Goal: Use online tool/utility: Utilize a website feature to perform a specific function

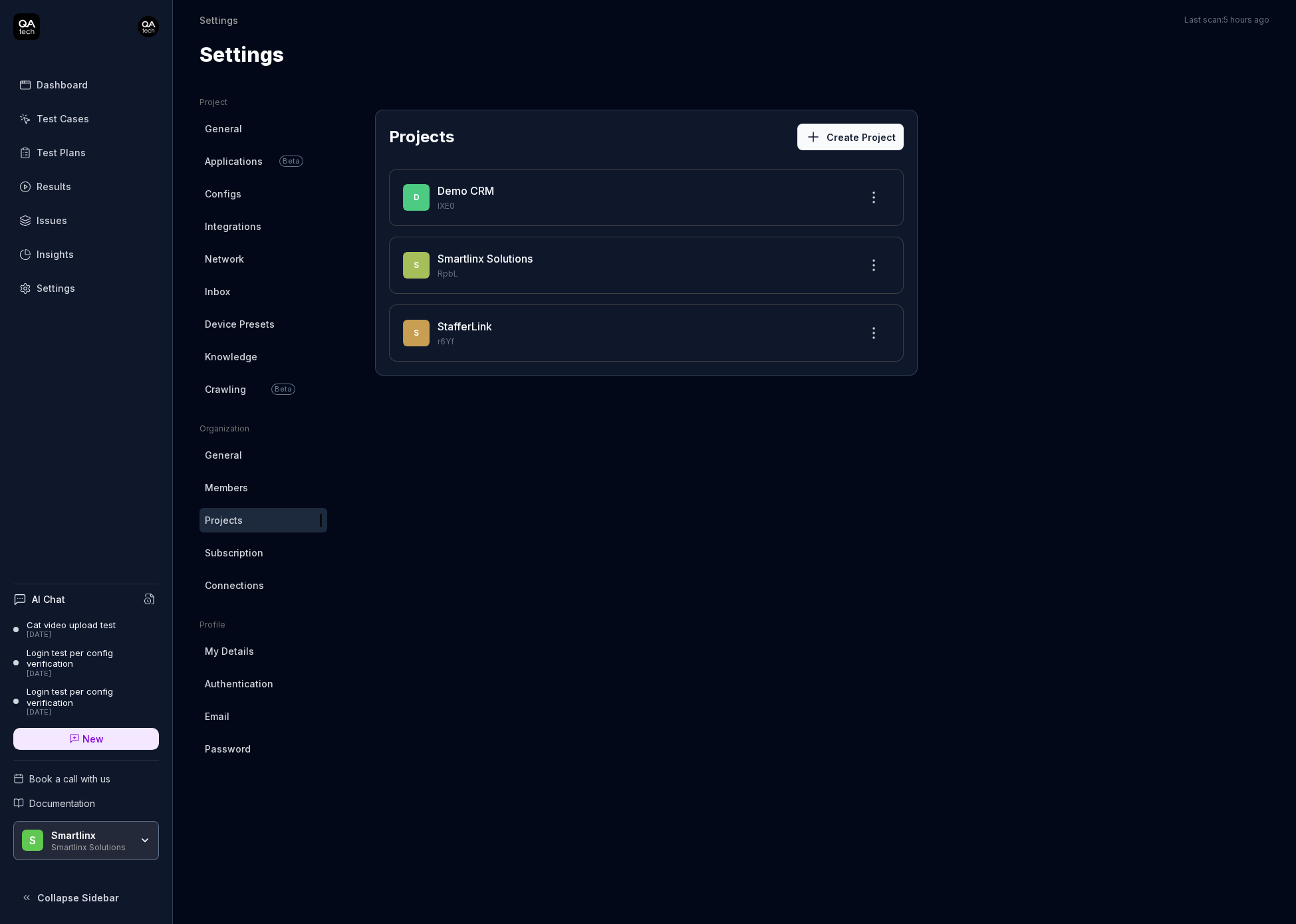
click at [87, 847] on div "Smartlinx Solutions" at bounding box center [91, 846] width 80 height 11
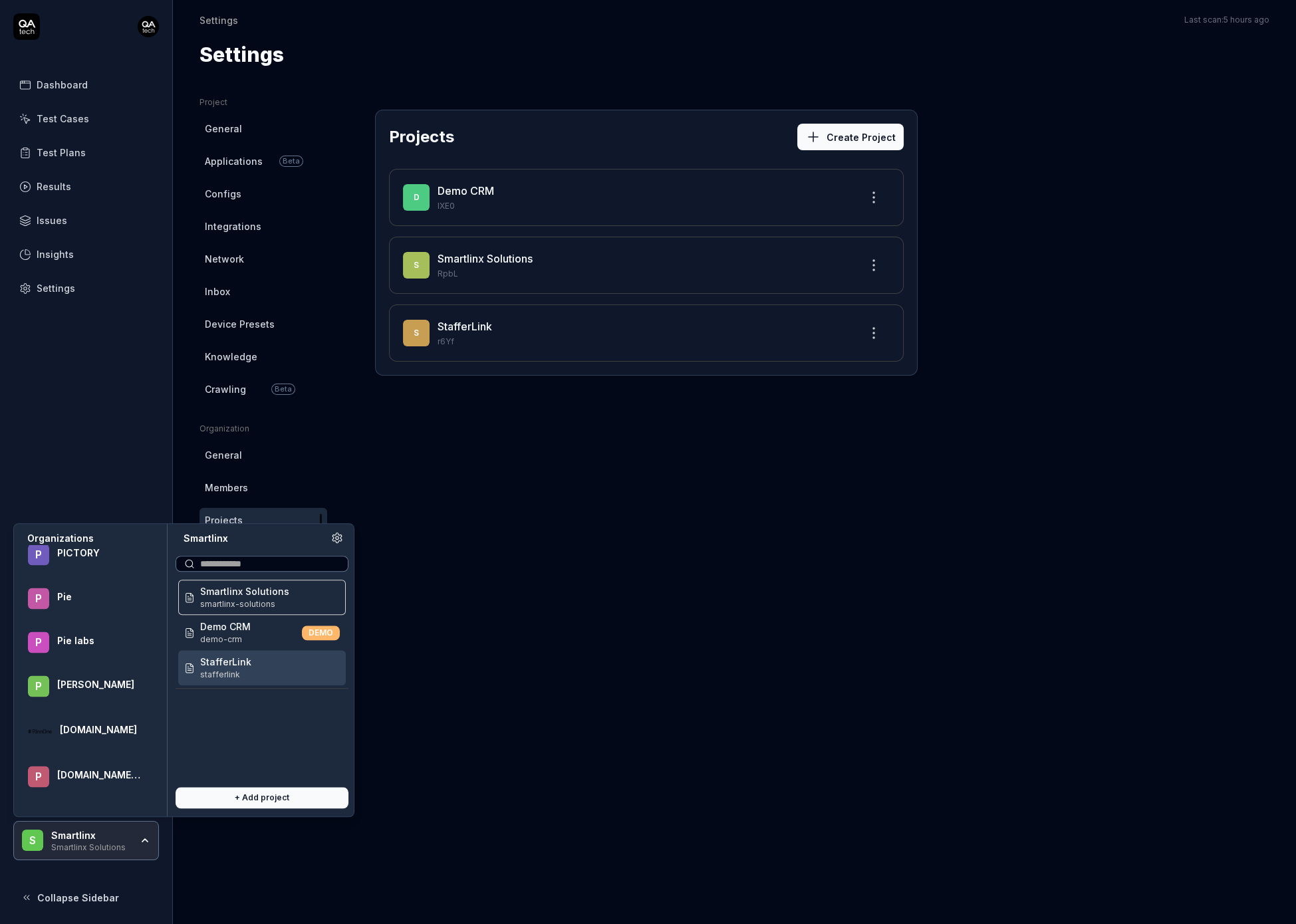
scroll to position [39744, 0]
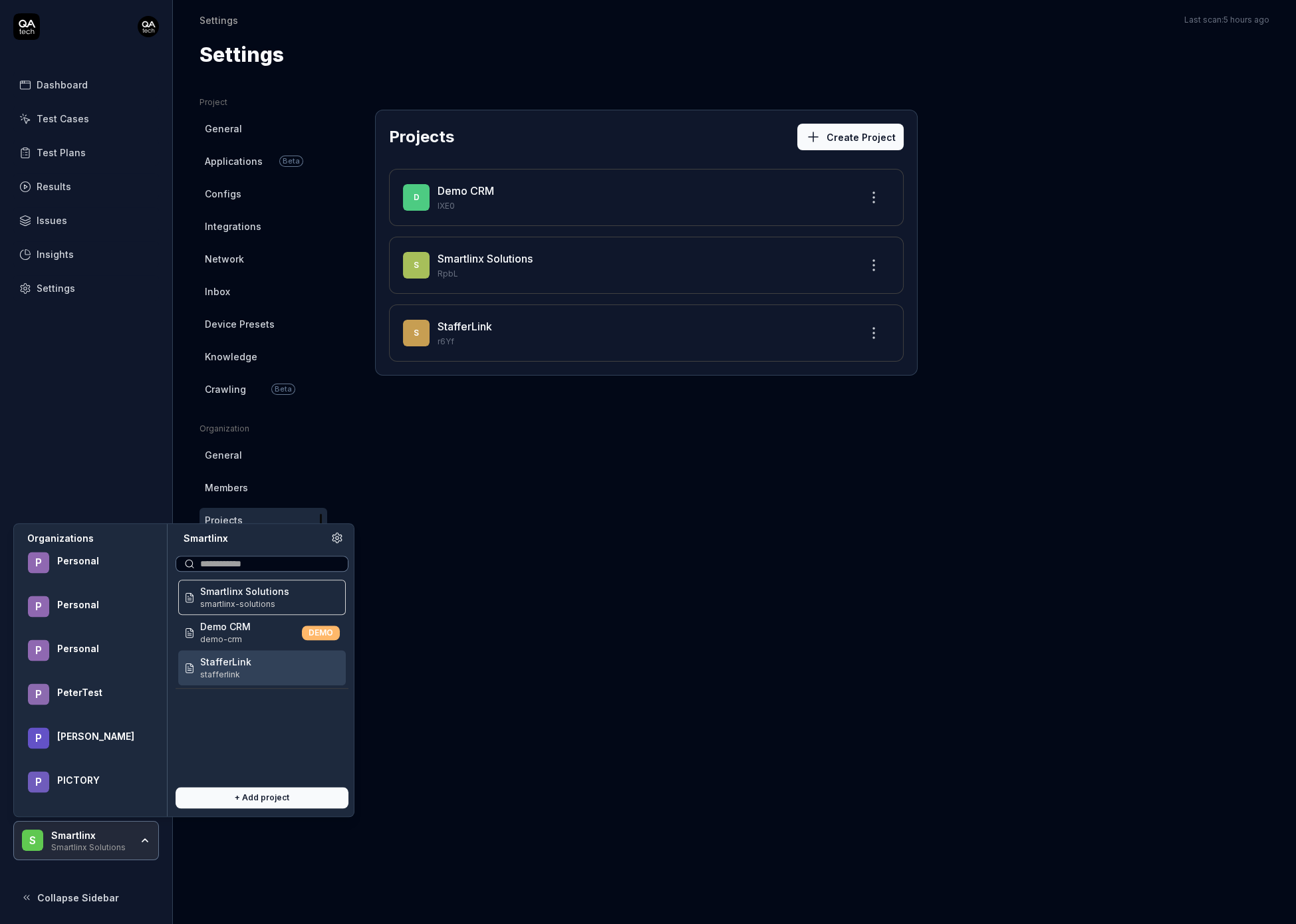
click at [107, 833] on div "Smartlinx" at bounding box center [91, 836] width 80 height 12
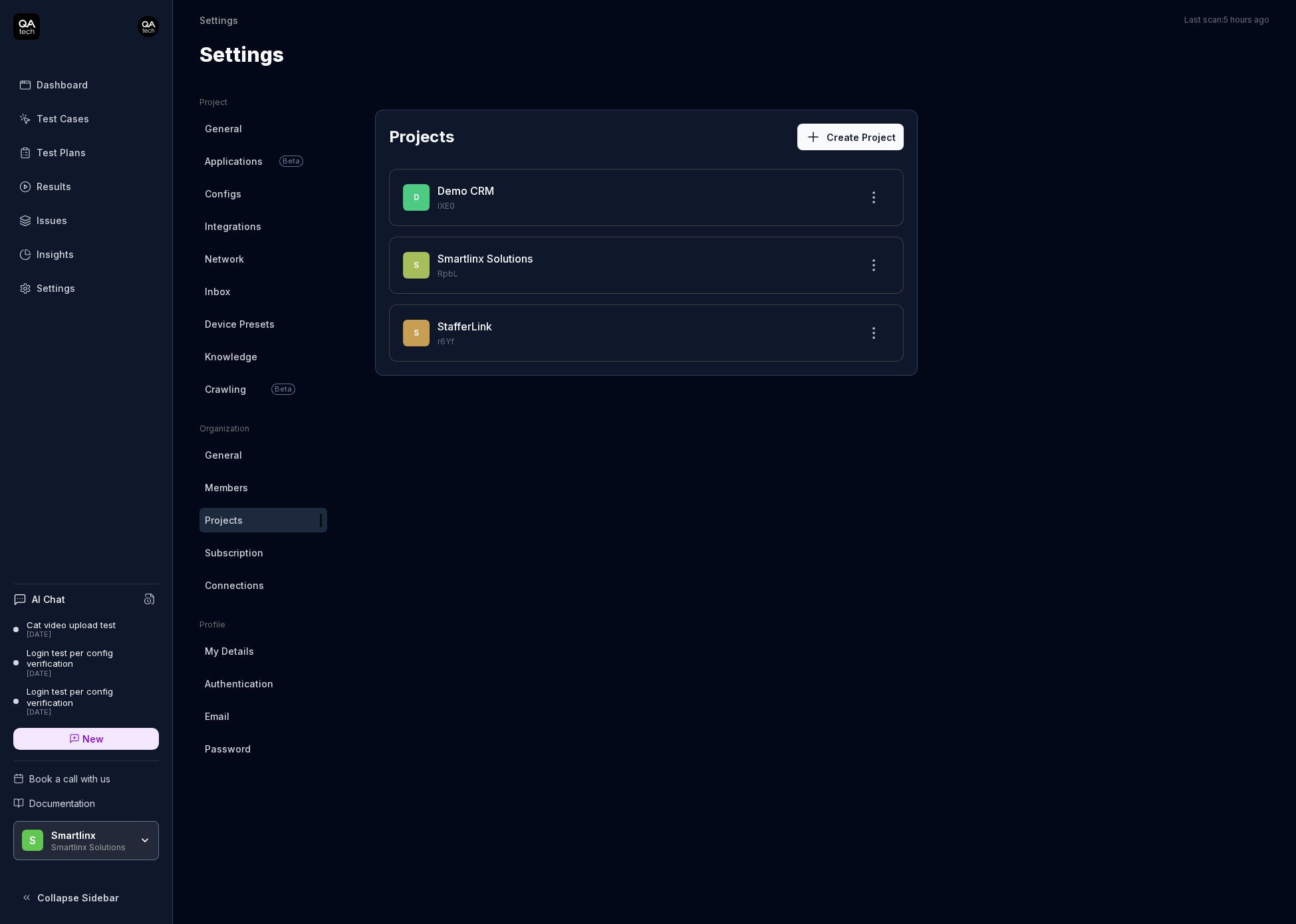
click at [107, 833] on div "Smartlinx" at bounding box center [91, 836] width 80 height 12
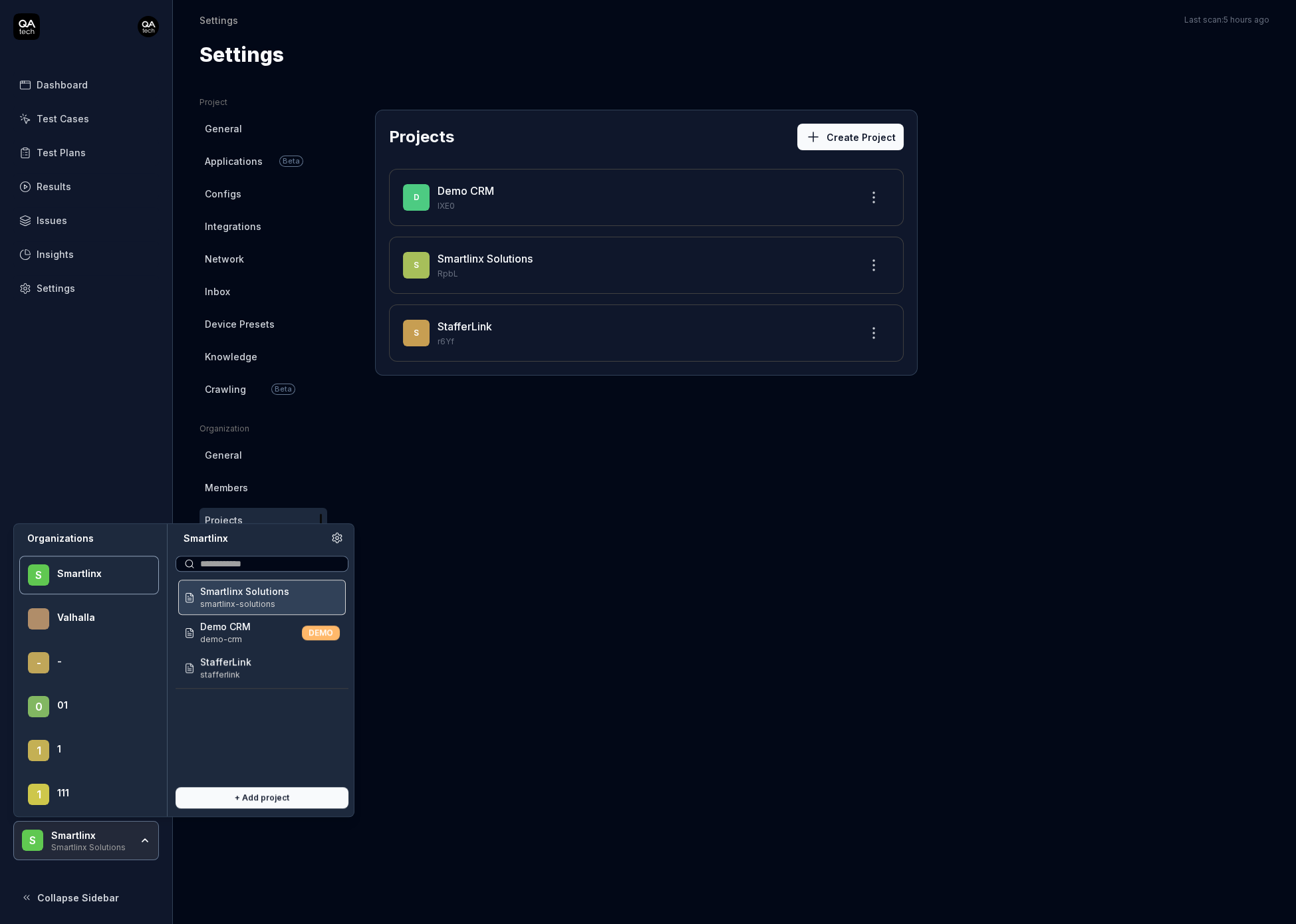
click at [131, 837] on div "Smartlinx Smartlinx Solutions" at bounding box center [95, 841] width 89 height 23
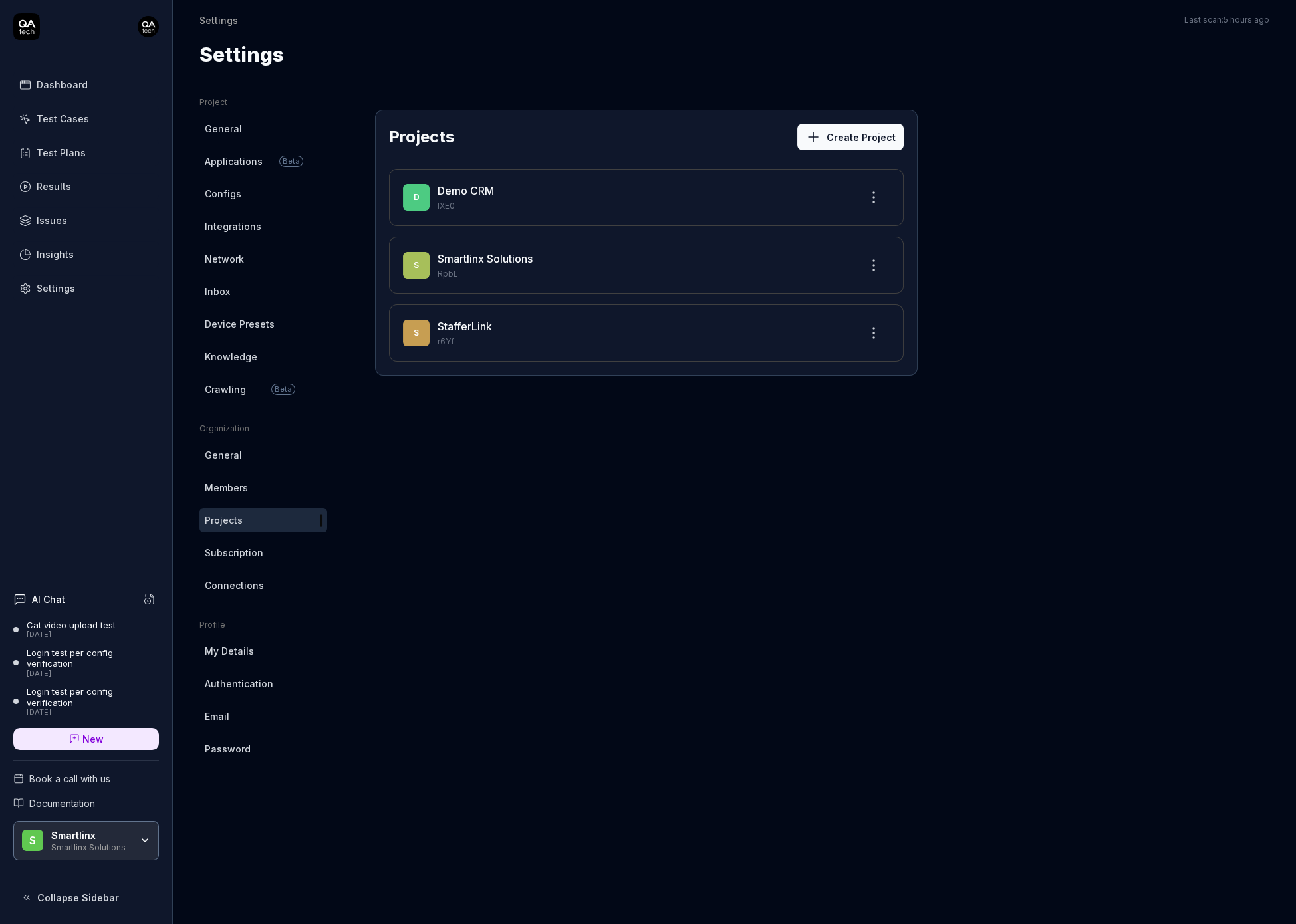
click at [131, 837] on div "Smartlinx Smartlinx Solutions" at bounding box center [95, 841] width 89 height 23
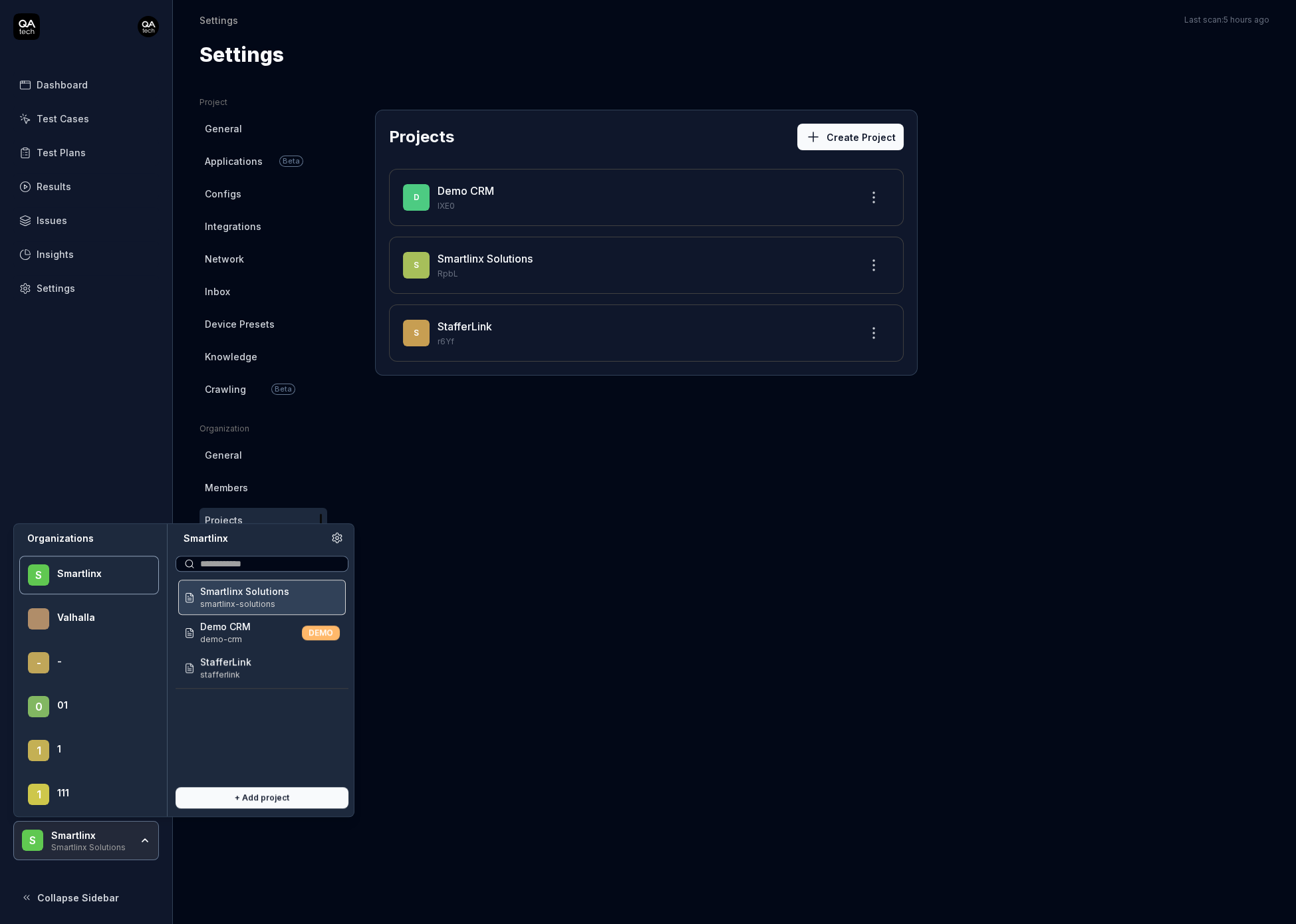
click at [112, 839] on div "Smartlinx" at bounding box center [91, 836] width 80 height 12
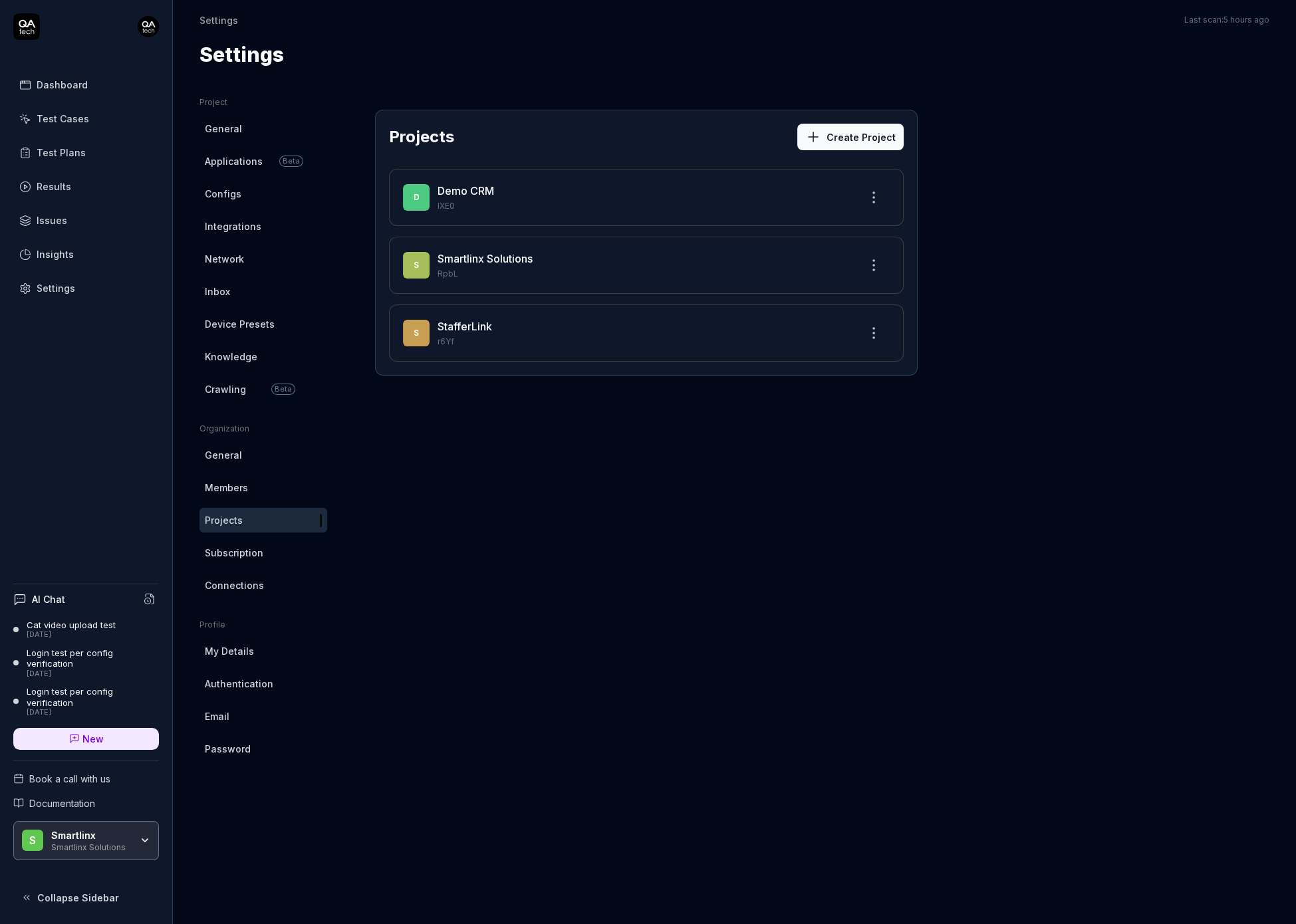
click at [112, 839] on div "Smartlinx" at bounding box center [91, 836] width 80 height 12
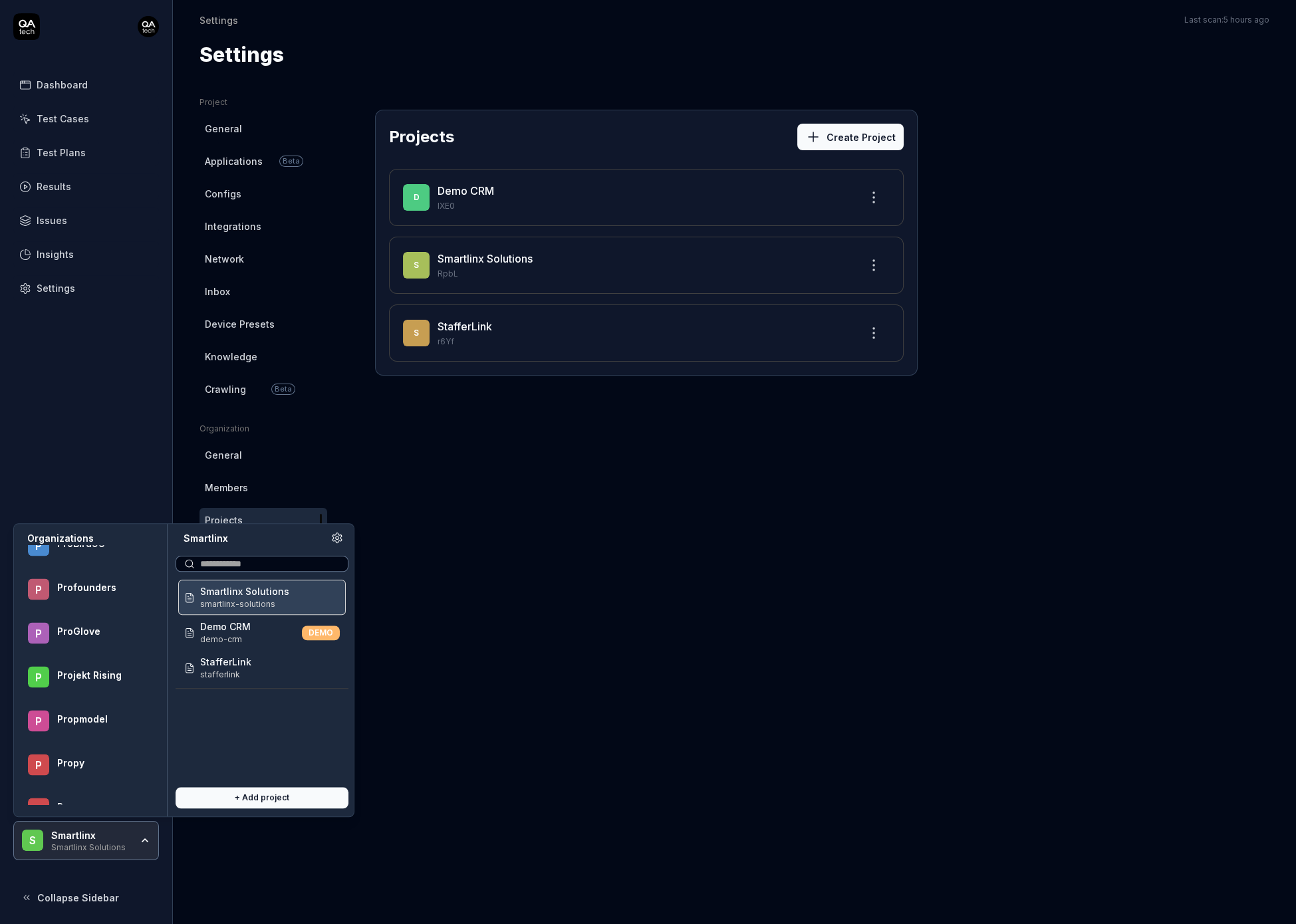
scroll to position [41288, 0]
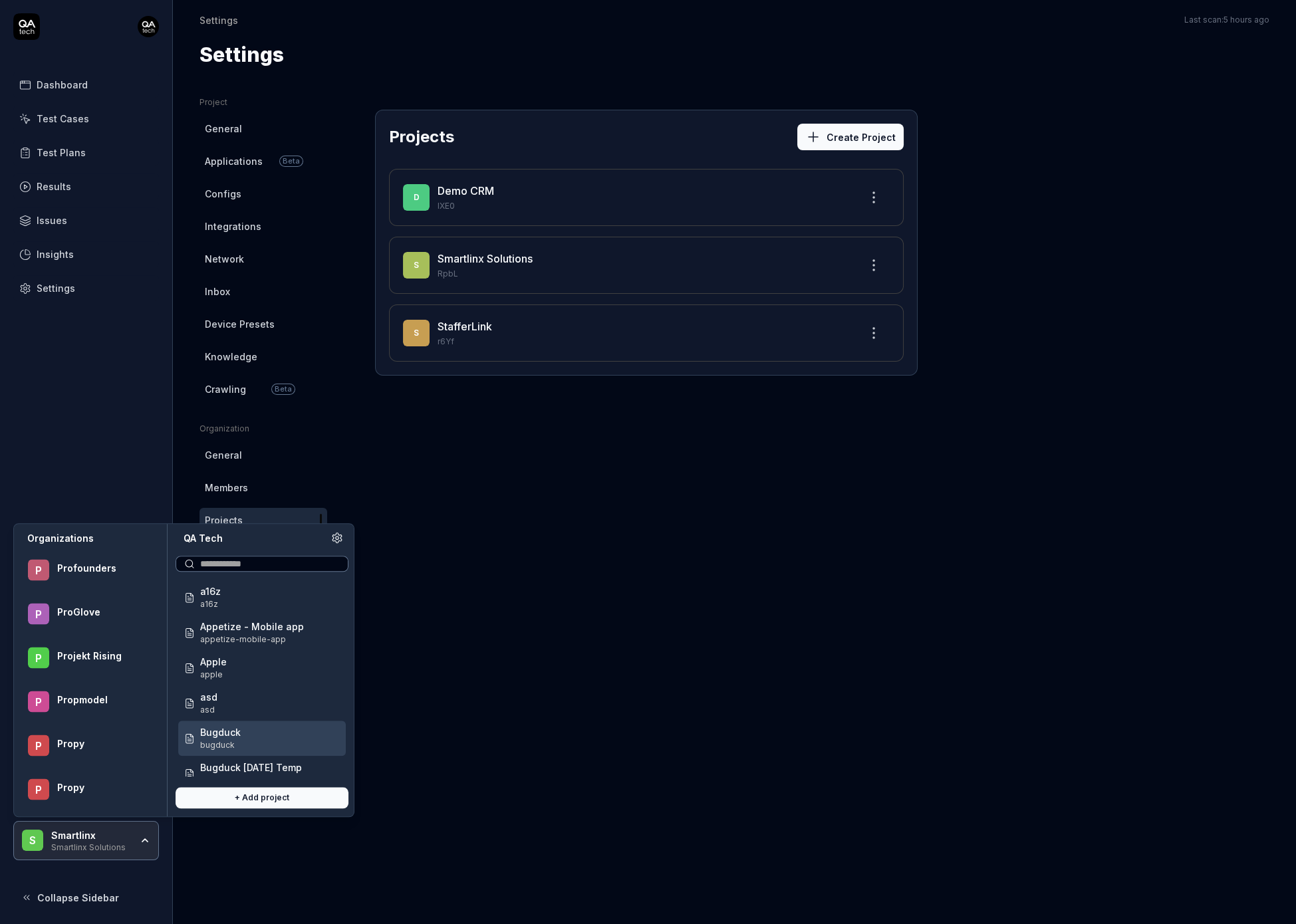
click at [232, 743] on span "bugduck" at bounding box center [220, 745] width 40 height 12
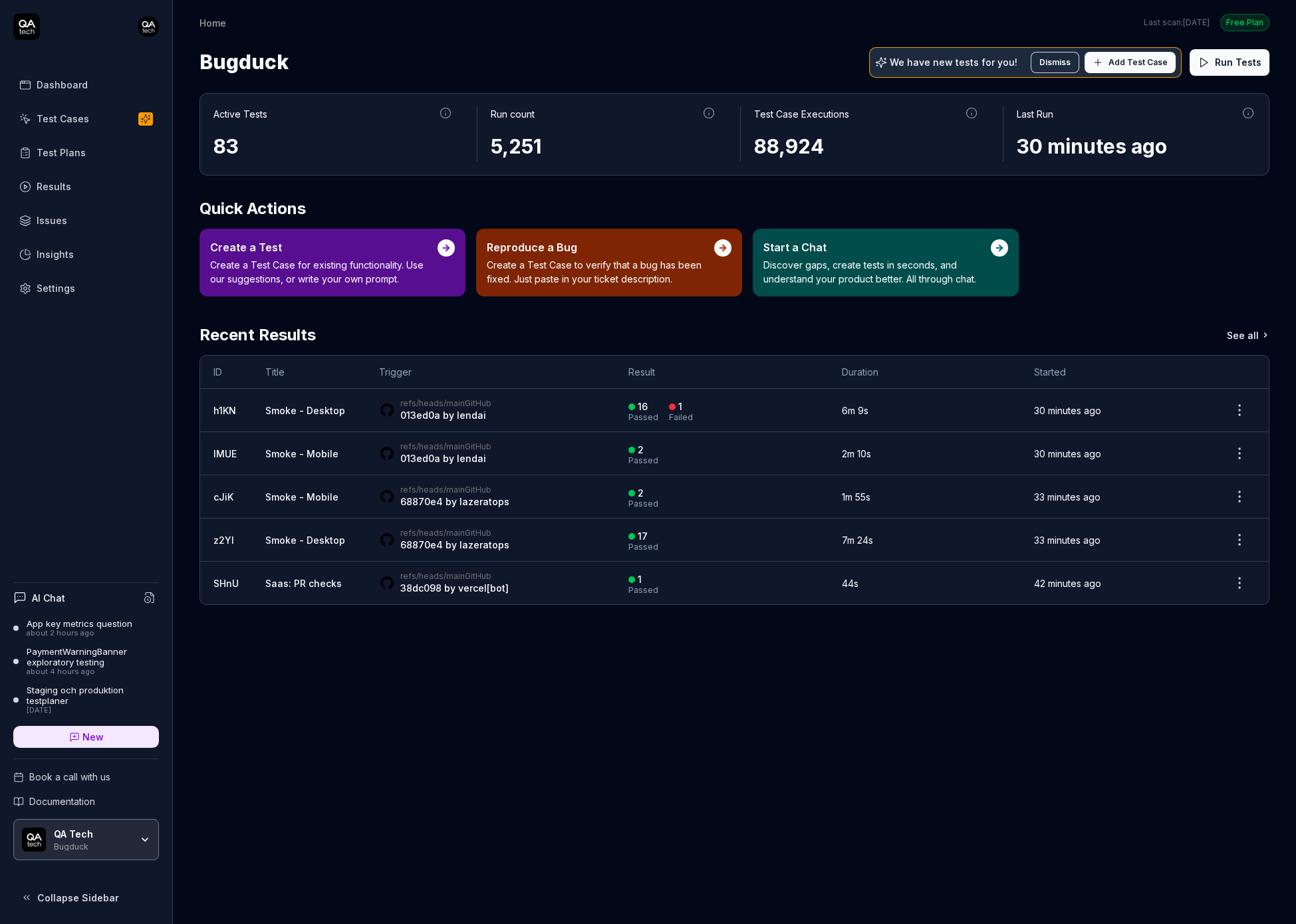
click at [123, 733] on link "New" at bounding box center [86, 737] width 146 height 22
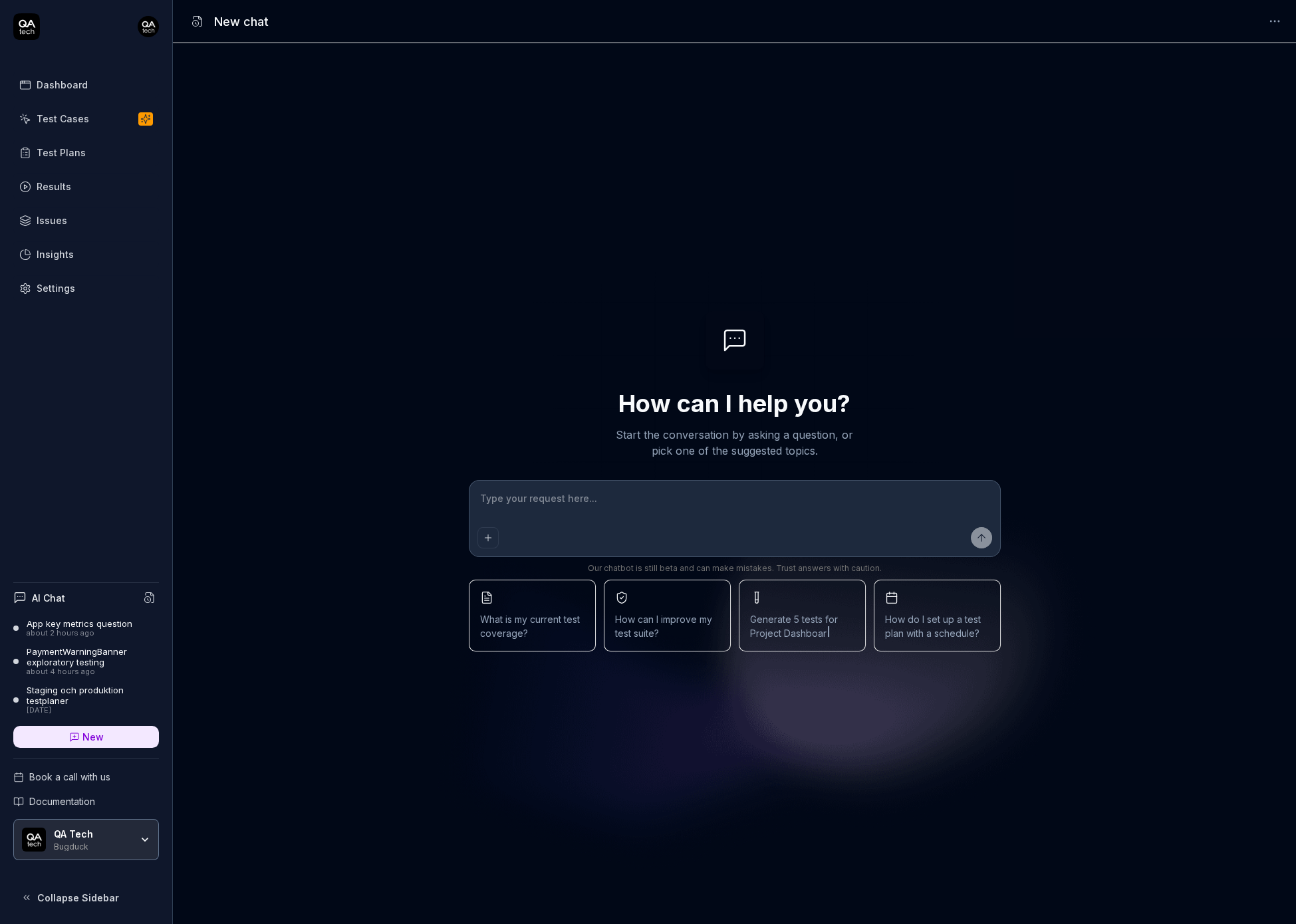
click at [495, 491] on textarea at bounding box center [735, 505] width 515 height 33
type textarea "*"
paste textarea "can you generate a new test per config for me please"
type textarea "can you generate a new test per config for me please"
type textarea "*"
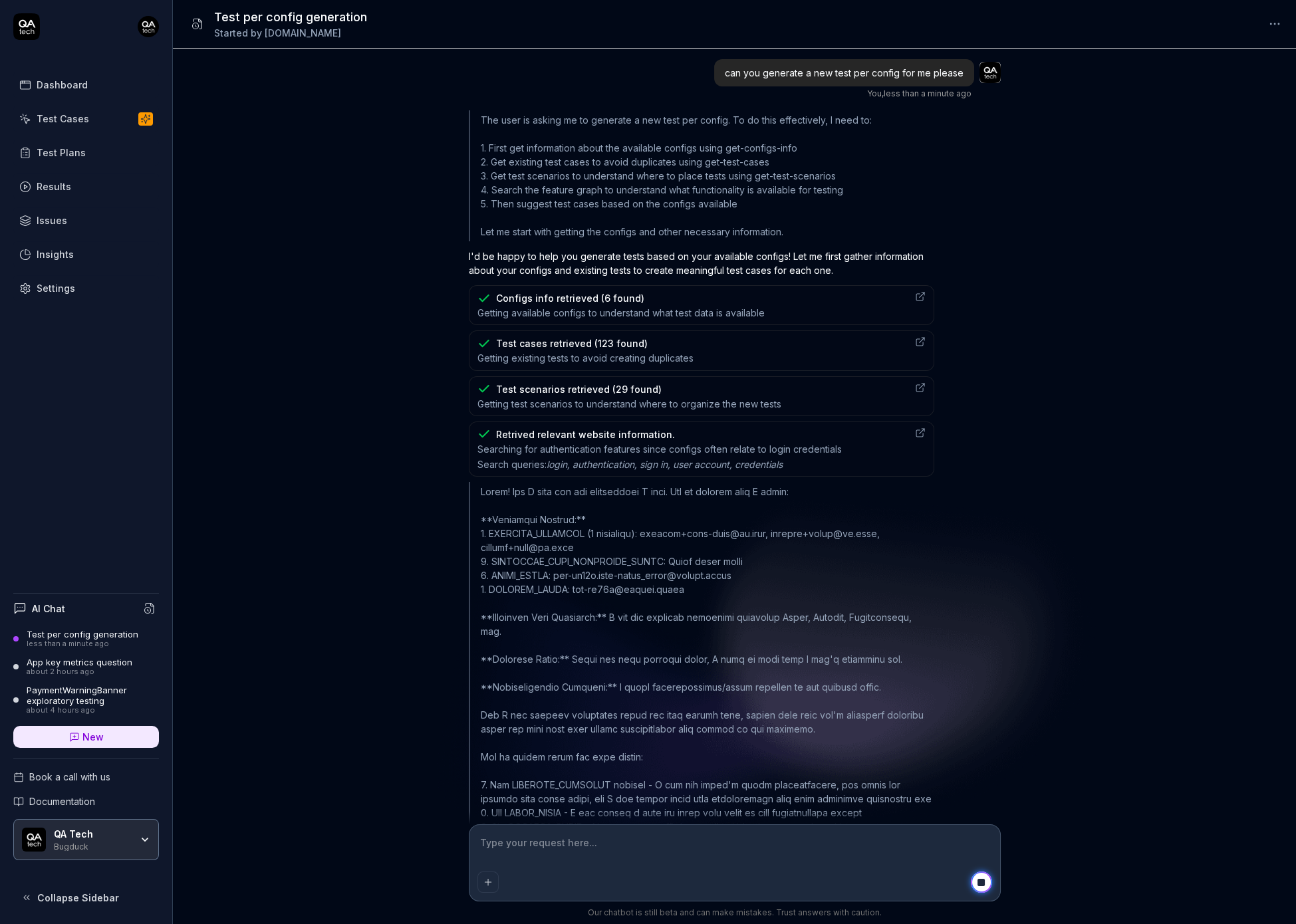
scroll to position [176, 0]
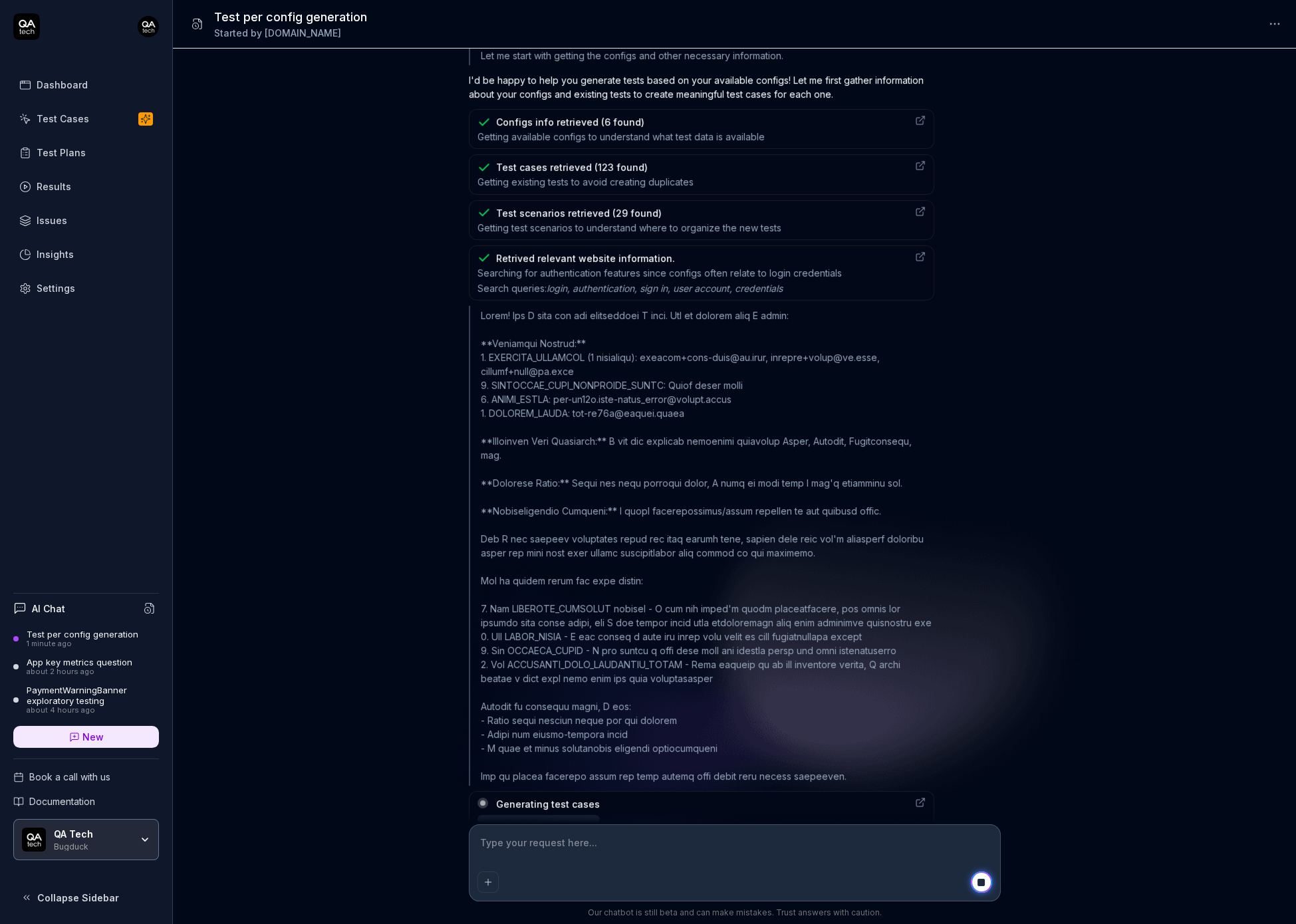
type textarea "*"
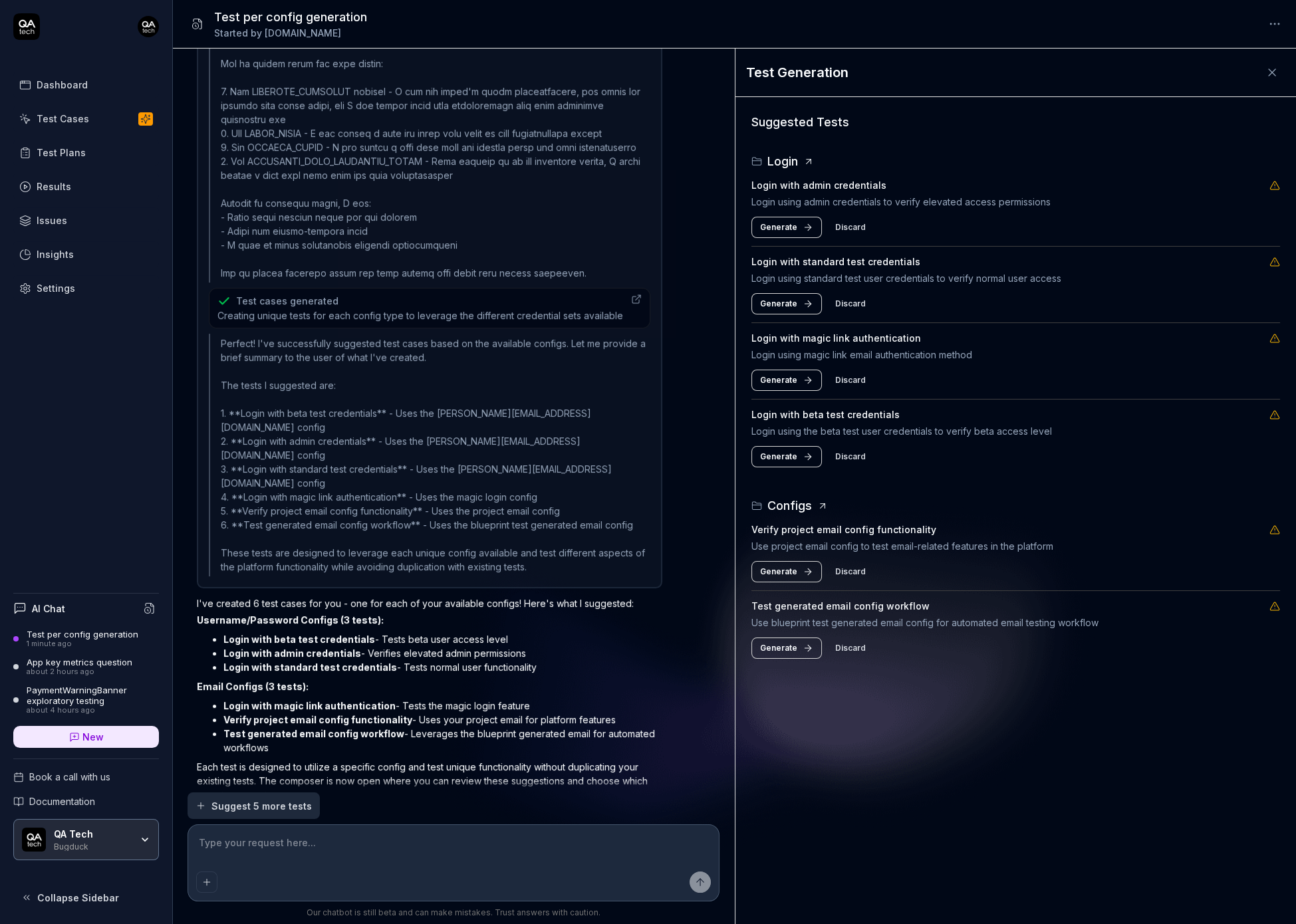
scroll to position [0, 0]
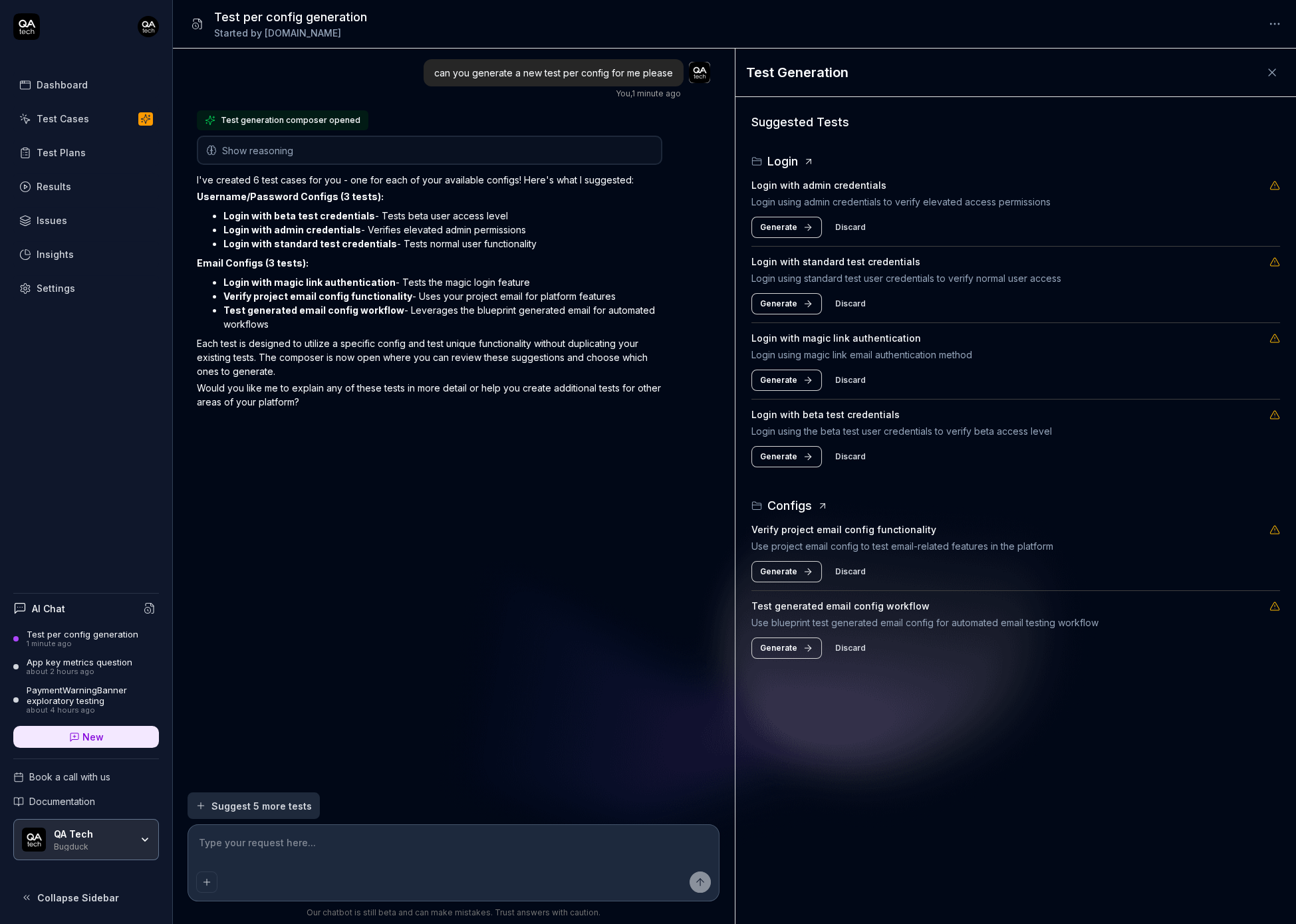
click at [781, 228] on span "Generate" at bounding box center [778, 227] width 37 height 12
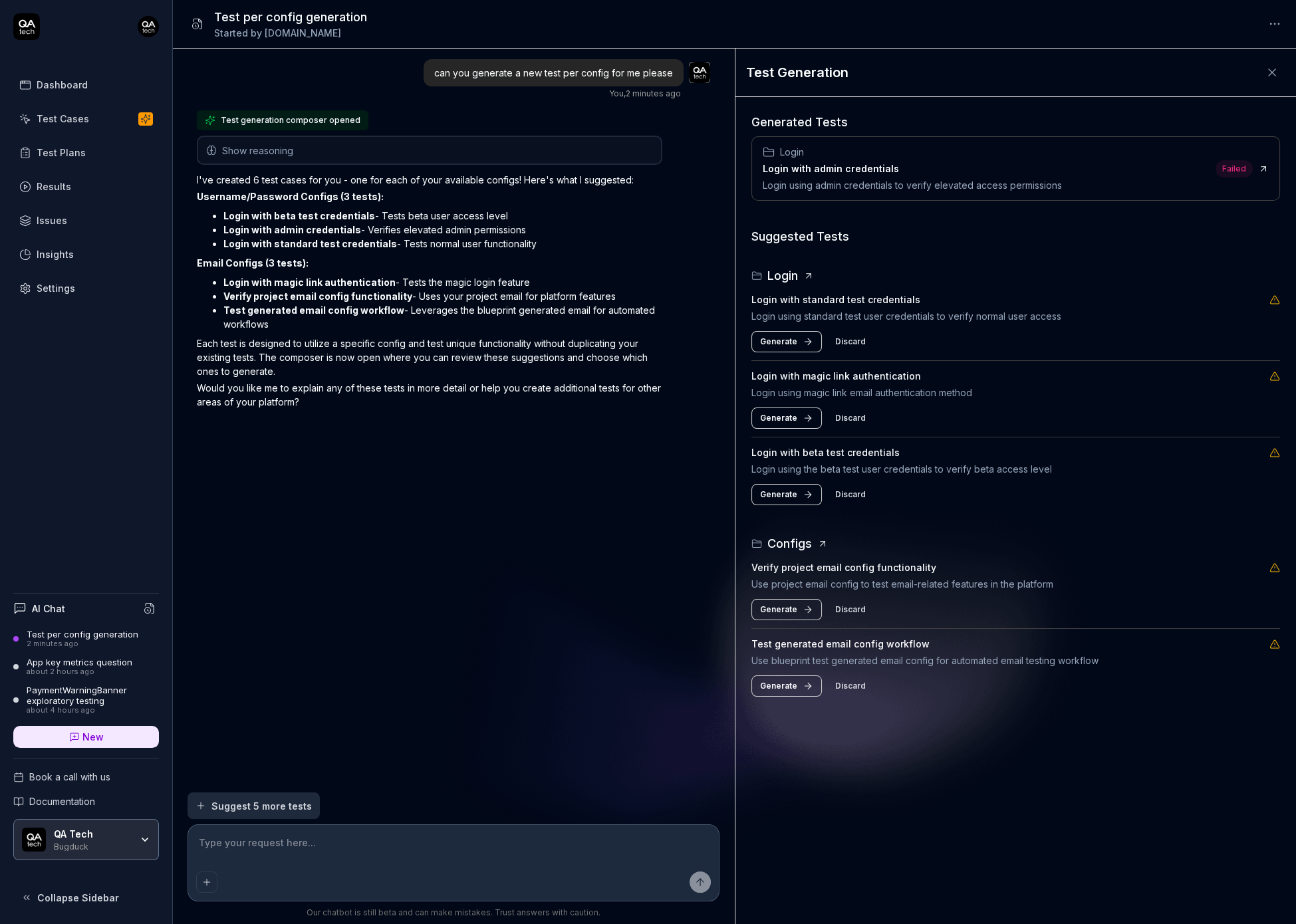
click at [1263, 169] on icon at bounding box center [1264, 169] width 11 height 11
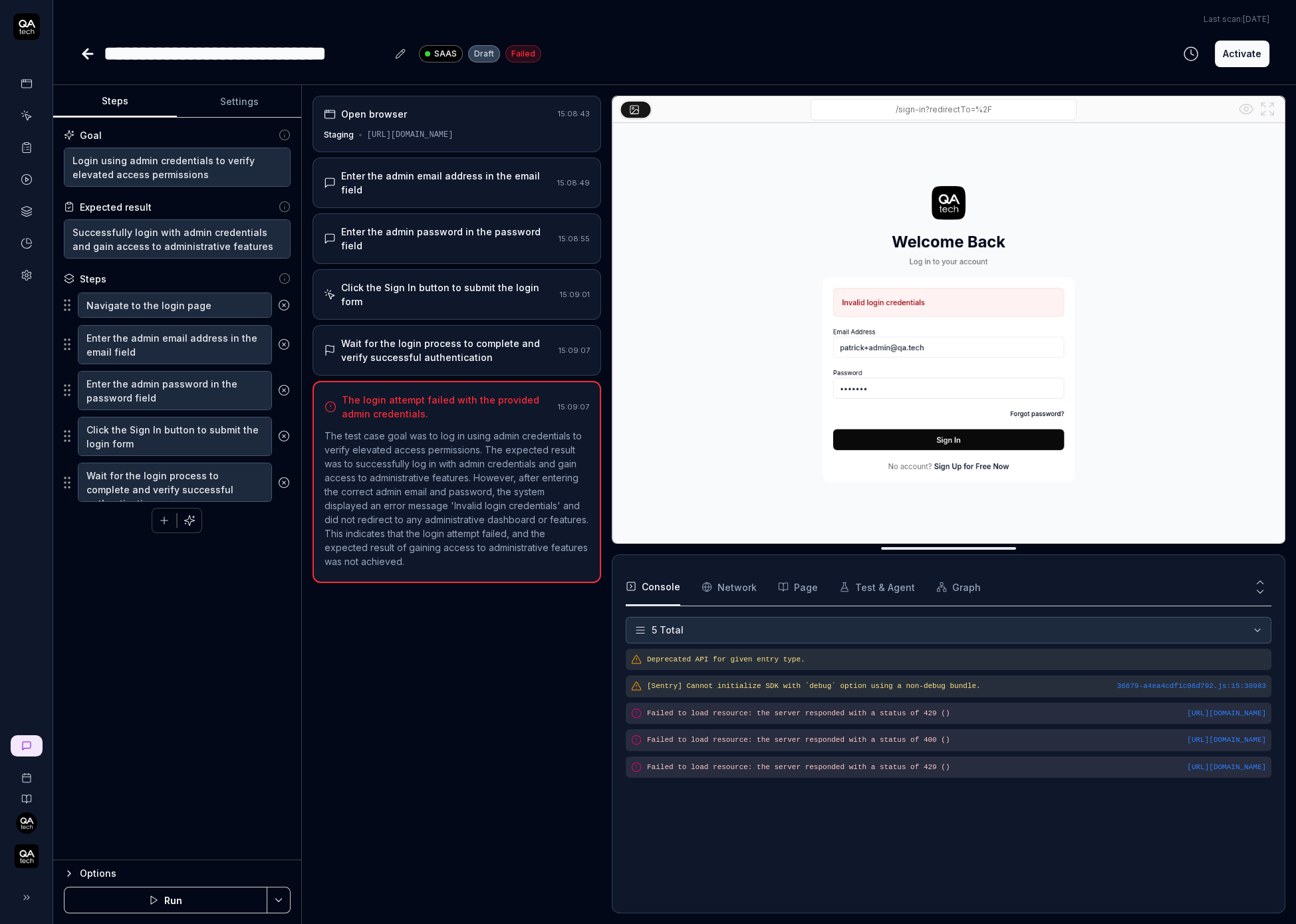
type textarea "*"
